Goal: Task Accomplishment & Management: Use online tool/utility

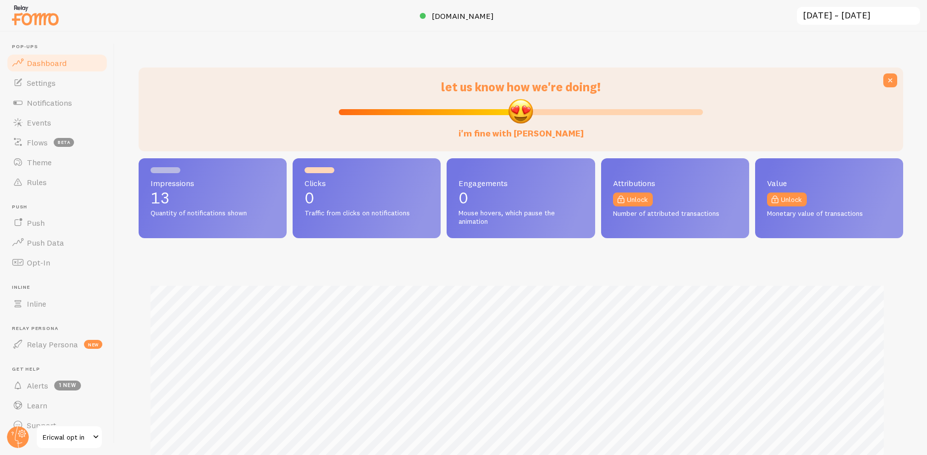
scroll to position [496396, 495900]
click at [43, 104] on span "Notifications" at bounding box center [49, 103] width 45 height 10
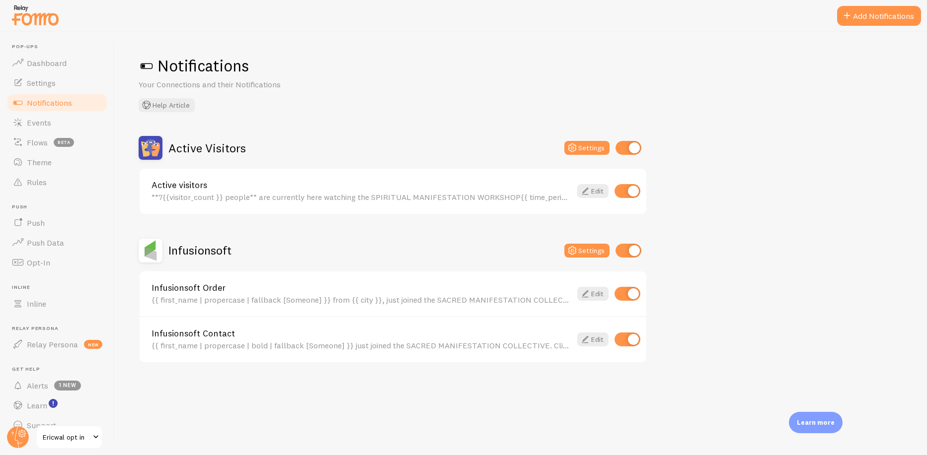
click at [889, 20] on button "Add Notifications" at bounding box center [879, 16] width 84 height 20
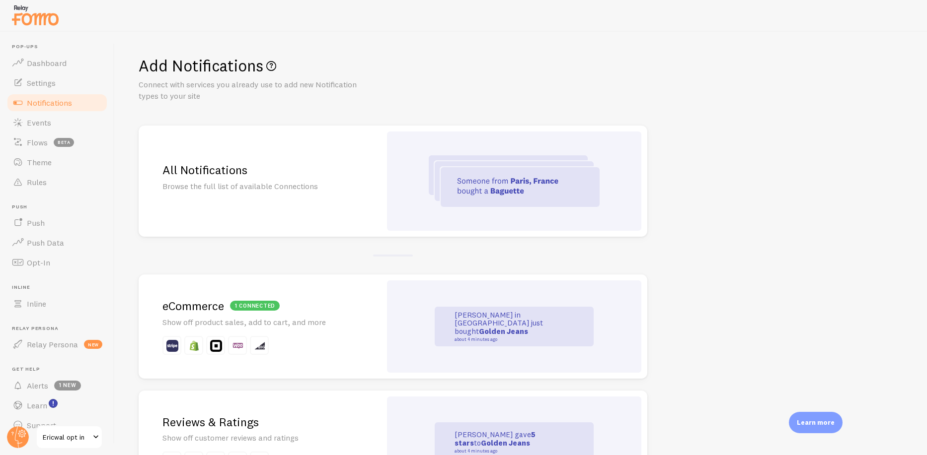
click at [254, 177] on h2 "All Notifications" at bounding box center [259, 169] width 195 height 15
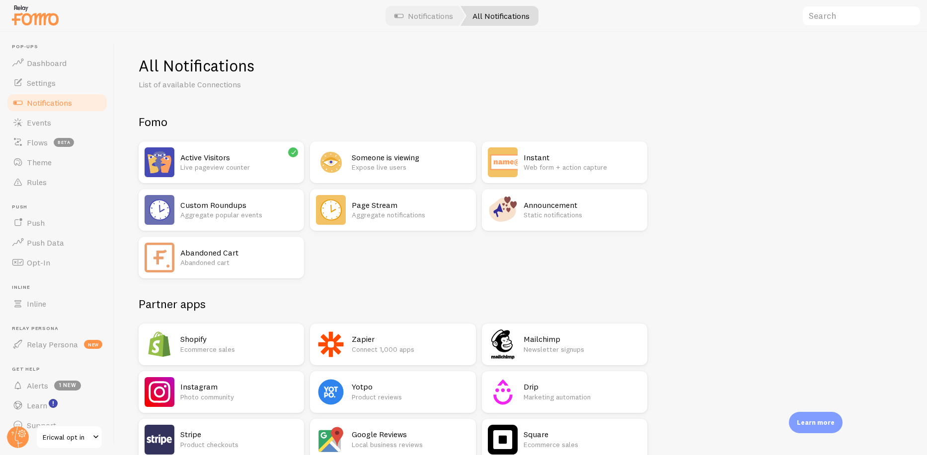
click at [382, 338] on h2 "Zapier" at bounding box center [411, 339] width 118 height 10
